Goal: Consume media (video, audio): Consume media (video, audio)

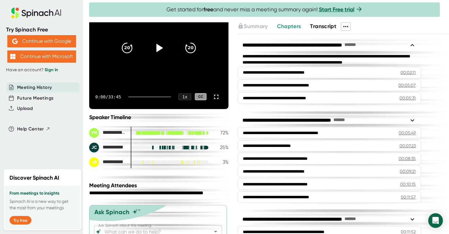
scroll to position [67, 0]
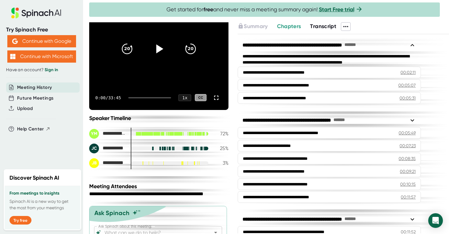
click at [160, 46] on icon at bounding box center [158, 48] width 15 height 15
click at [138, 99] on div "0:01 / 33:45 1 x CC" at bounding box center [158, 98] width 139 height 24
drag, startPoint x: 138, startPoint y: 97, endPoint x: 153, endPoint y: 97, distance: 14.7
click at [153, 97] on div at bounding box center [149, 97] width 43 height 1
click at [161, 97] on div at bounding box center [149, 97] width 43 height 1
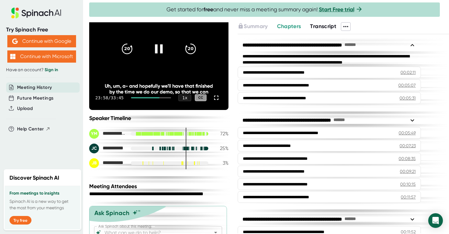
click at [164, 98] on div at bounding box center [151, 97] width 40 height 1
click at [166, 98] on div at bounding box center [151, 97] width 40 height 1
click at [168, 98] on div at bounding box center [151, 97] width 40 height 1
click at [169, 97] on div at bounding box center [151, 97] width 40 height 1
click at [188, 49] on icon "20" at bounding box center [190, 48] width 15 height 15
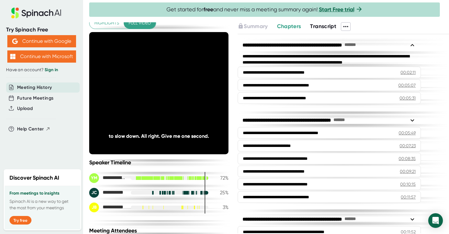
scroll to position [21, 0]
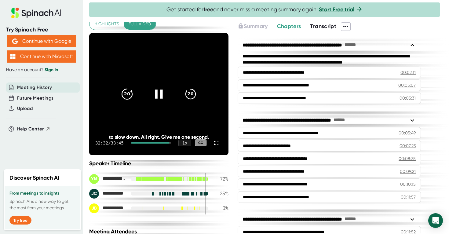
click at [128, 93] on icon "20" at bounding box center [127, 93] width 15 height 15
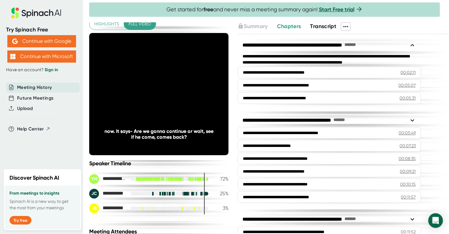
click at [128, 93] on icon "20" at bounding box center [127, 93] width 15 height 15
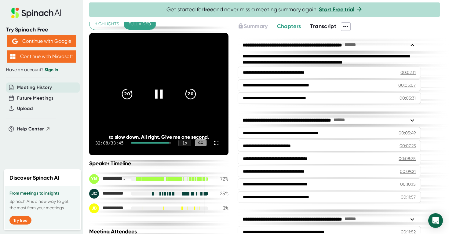
click at [162, 90] on icon at bounding box center [159, 94] width 8 height 9
click at [162, 90] on icon at bounding box center [158, 93] width 15 height 15
click at [158, 95] on icon at bounding box center [158, 93] width 15 height 15
click at [158, 95] on icon at bounding box center [160, 94] width 7 height 9
click at [195, 94] on icon "20" at bounding box center [190, 93] width 15 height 15
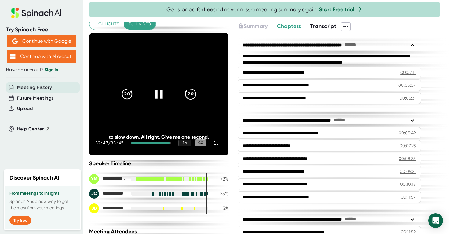
click at [193, 94] on icon "20" at bounding box center [190, 93] width 15 height 15
click at [156, 92] on icon at bounding box center [159, 94] width 8 height 9
click at [411, 45] on icon at bounding box center [412, 45] width 7 height 7
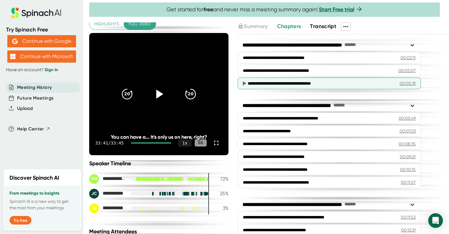
scroll to position [20, 0]
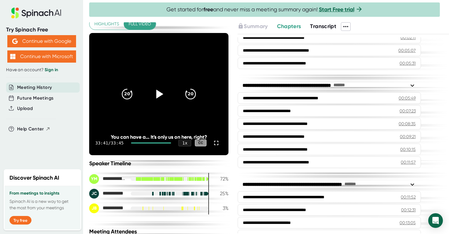
click at [415, 85] on icon at bounding box center [412, 85] width 7 height 7
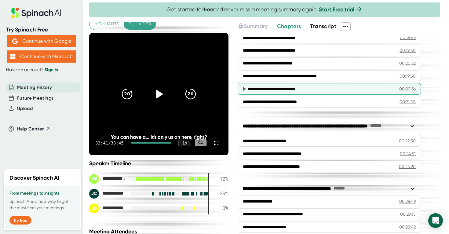
scroll to position [303, 0]
